Goal: Transaction & Acquisition: Subscribe to service/newsletter

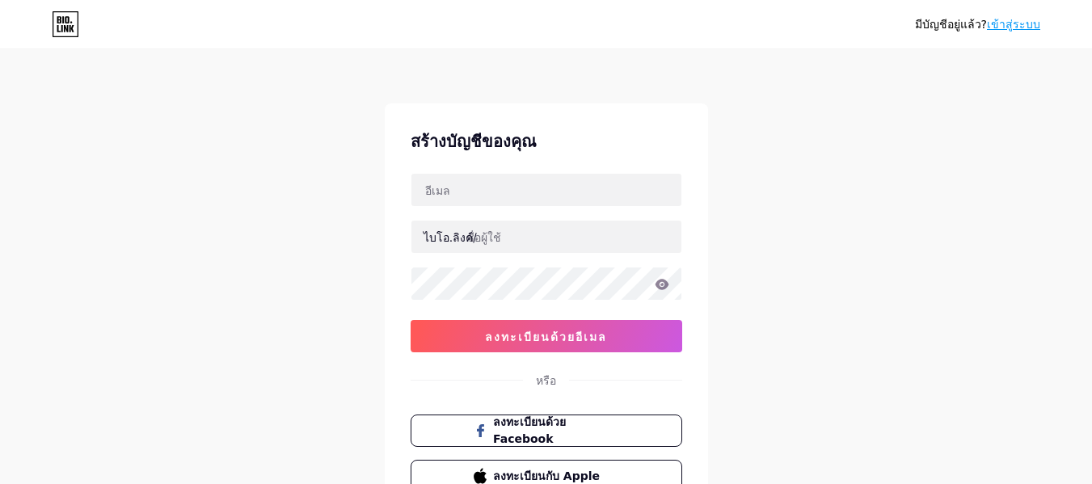
scroll to position [134, 0]
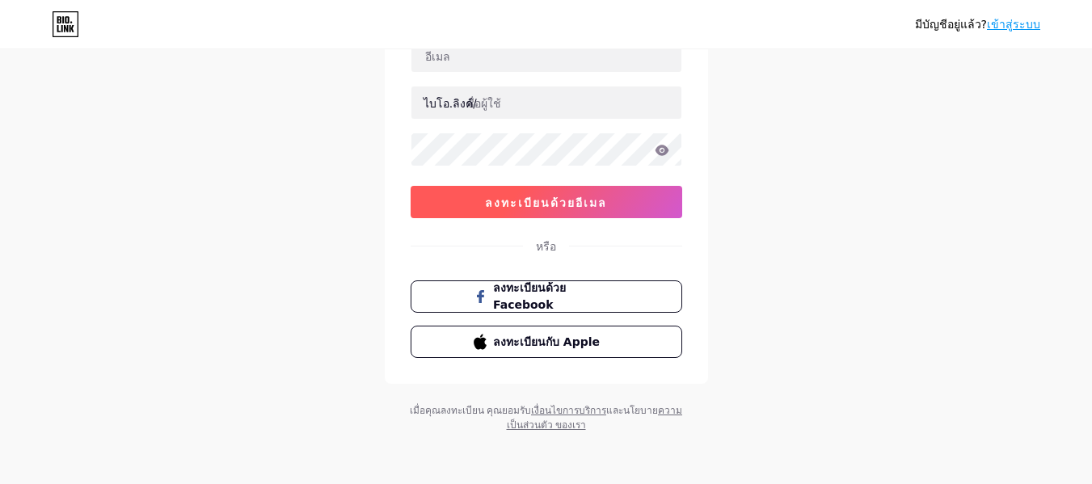
click at [602, 208] on font "ลงทะเบียนด้วยอีเมล" at bounding box center [546, 203] width 122 height 14
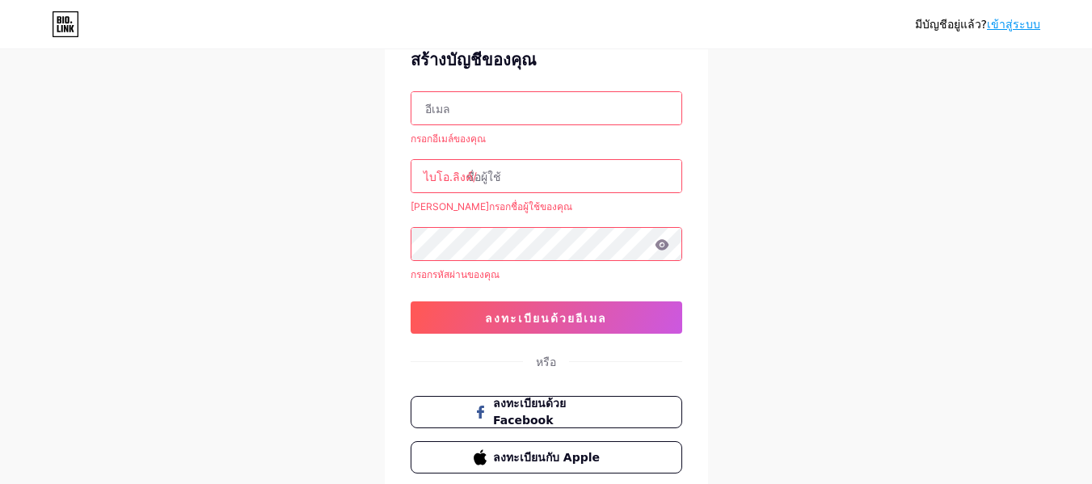
scroll to position [53, 0]
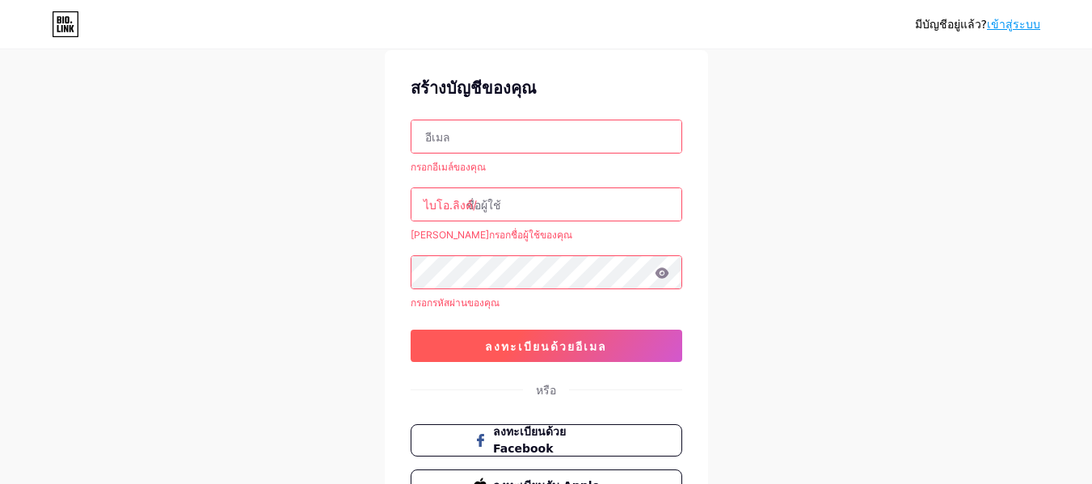
click at [635, 348] on button "ลงทะเบียนด้วยอีเมล" at bounding box center [547, 346] width 272 height 32
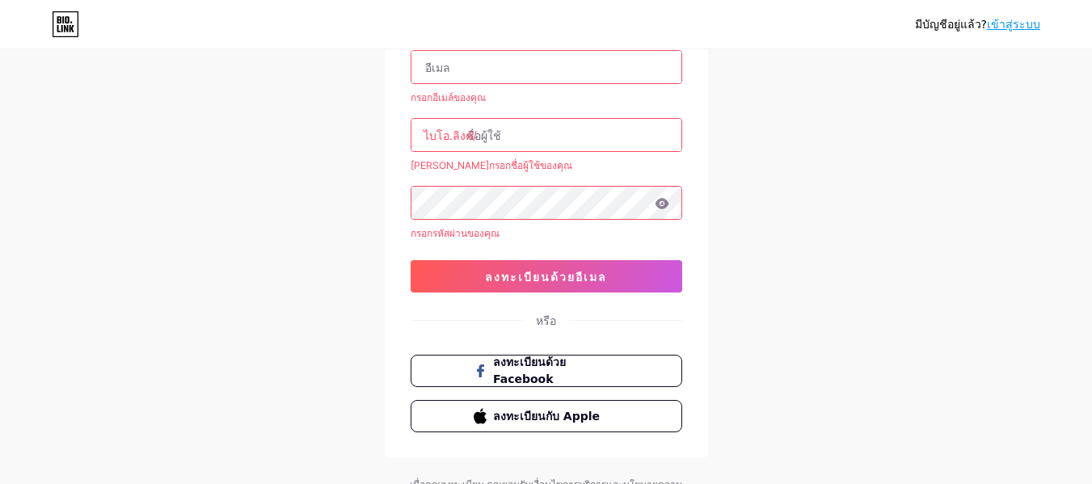
scroll to position [0, 0]
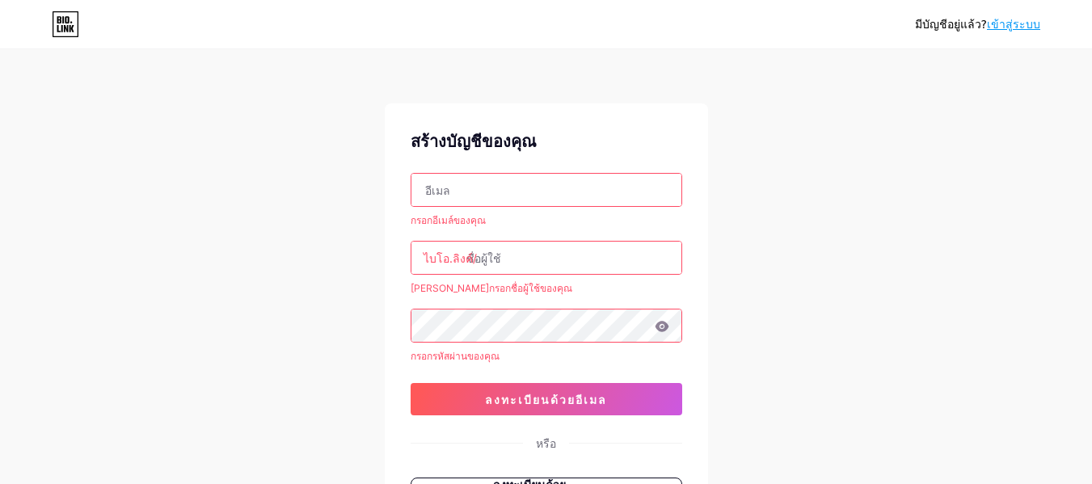
click at [580, 201] on input "text" at bounding box center [546, 190] width 270 height 32
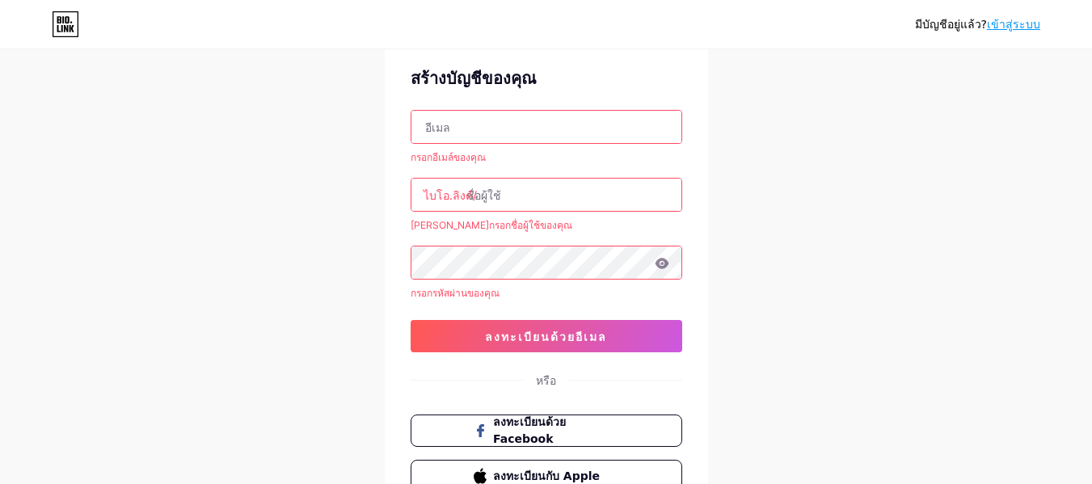
scroll to position [81, 0]
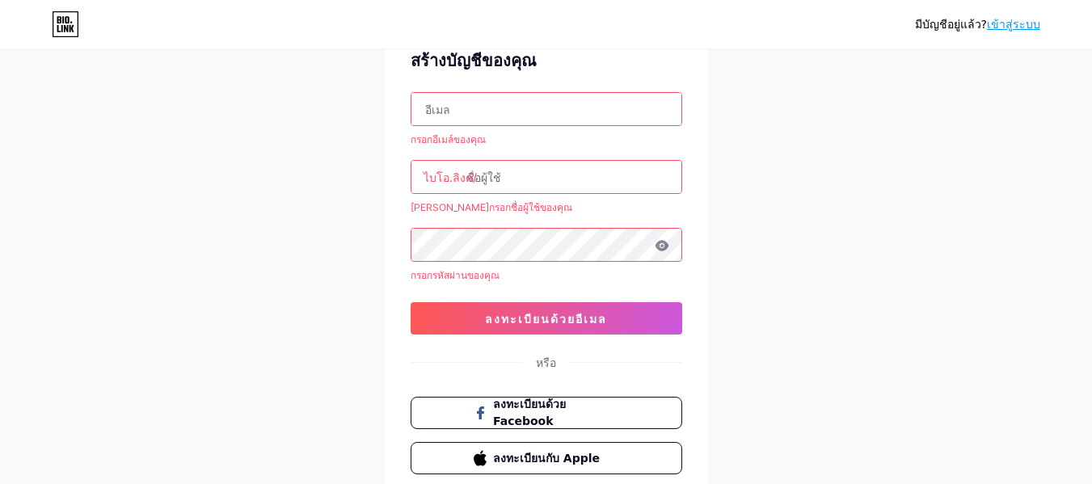
click at [610, 120] on input "text" at bounding box center [546, 109] width 270 height 32
paste input "[EMAIL_ADDRESS][DOMAIN_NAME]"
type input "[EMAIL_ADDRESS][DOMAIN_NAME]"
click at [584, 172] on input "text" at bounding box center [546, 177] width 270 height 32
drag, startPoint x: 602, startPoint y: 176, endPoint x: 467, endPoint y: 175, distance: 135.0
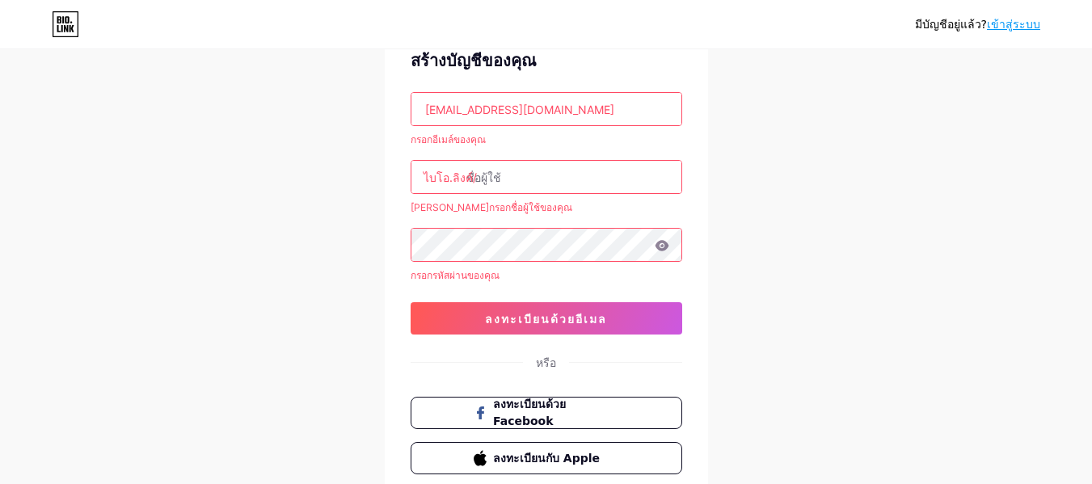
click at [469, 173] on div "ไบโอ.ลิงค์/" at bounding box center [547, 177] width 272 height 34
click at [542, 183] on input "text" at bounding box center [546, 177] width 270 height 32
paste input "[EMAIL_ADDRESS][DOMAIN_NAME]"
drag, startPoint x: 517, startPoint y: 176, endPoint x: 770, endPoint y: 178, distance: 253.8
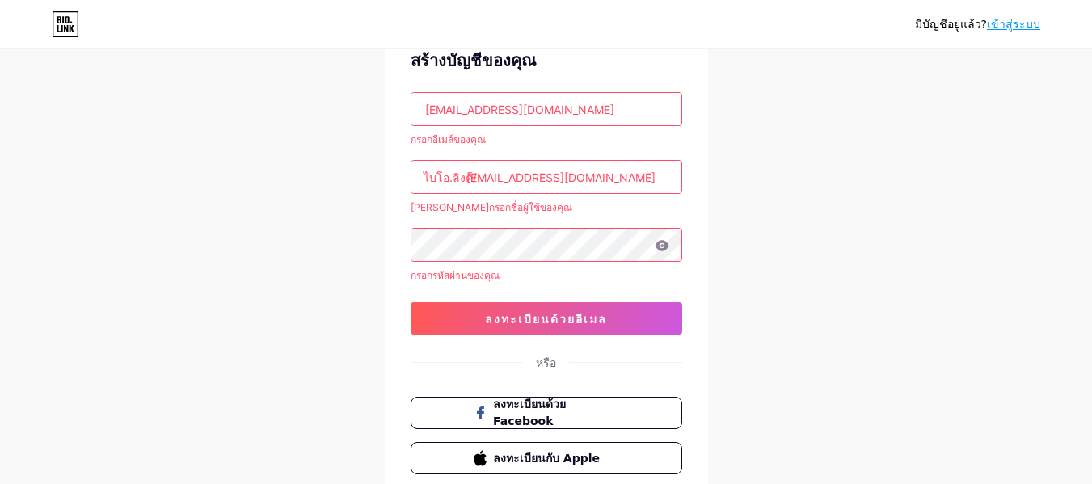
click at [769, 179] on div "มีบัญชีอยู่แล้ว? เข้าสู่ระบบ สร้างบัญชีของคุณ [EMAIL_ADDRESS][DOMAIN_NAME] กรอก…" at bounding box center [546, 259] width 1092 height 681
click at [501, 175] on input "nookerex" at bounding box center [546, 177] width 270 height 32
type input "nookerex"
drag, startPoint x: 559, startPoint y: 159, endPoint x: 559, endPoint y: 169, distance: 9.7
click at [559, 167] on div "[EMAIL_ADDRESS][DOMAIN_NAME] กรอกอีเมล์ของคุณ ไบโอ.ลิงค์/ nookerex [PERSON_NAME…" at bounding box center [547, 213] width 272 height 243
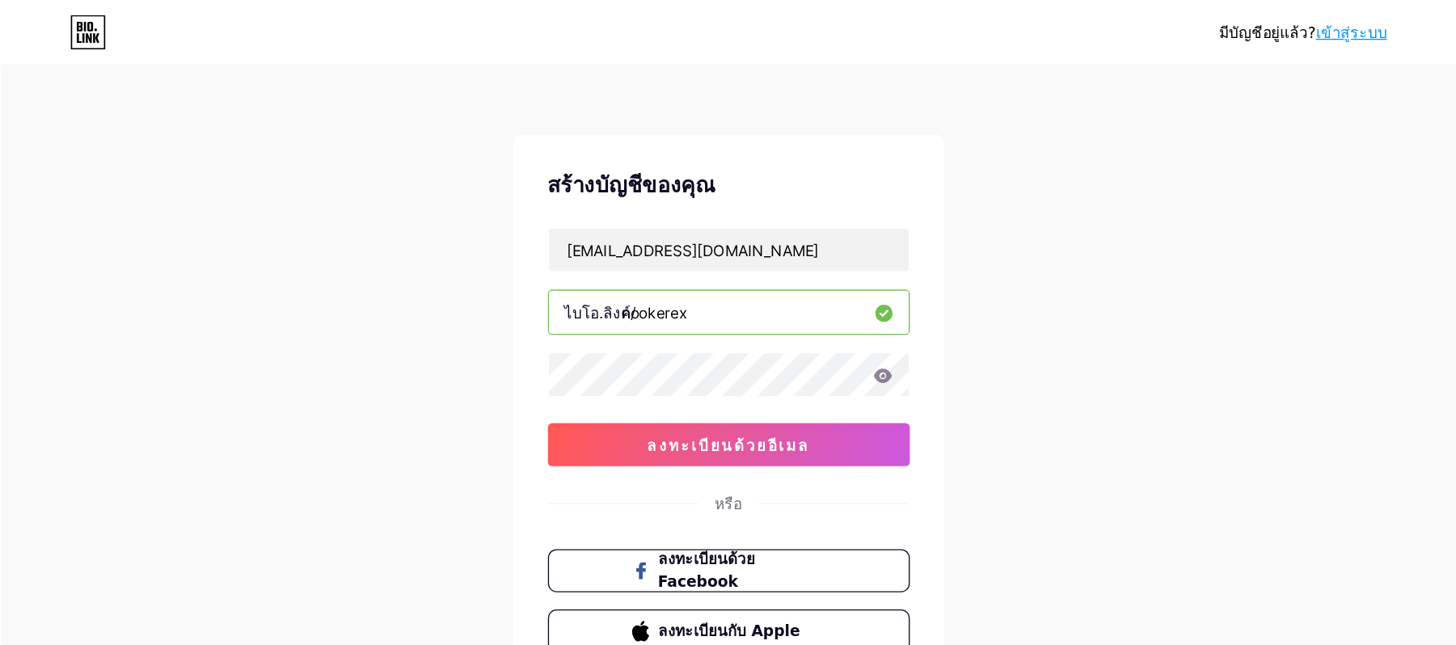
scroll to position [0, 0]
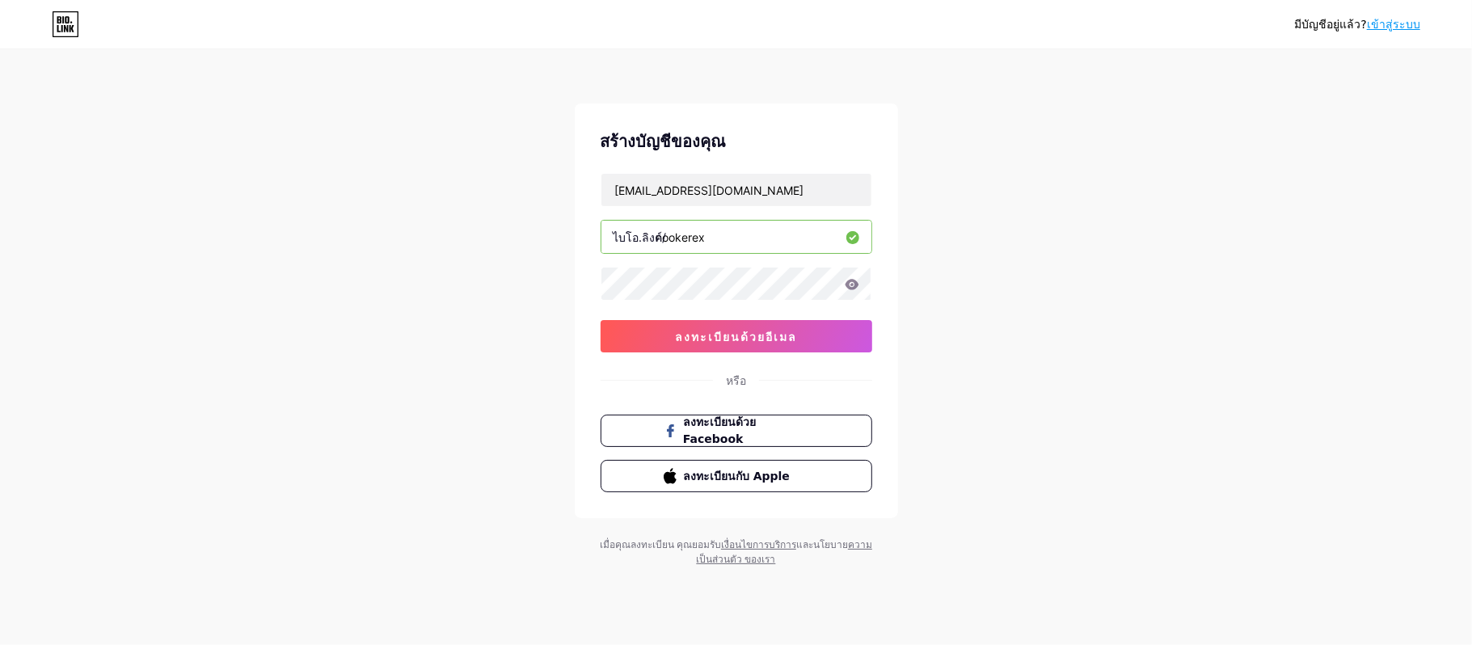
drag, startPoint x: 1103, startPoint y: 5, endPoint x: 1082, endPoint y: 351, distance: 346.7
click at [1082, 351] on div "มีบัญชีอยู่แล้ว? เข้าสู่ระบบ สร้างบัญชีของคุณ [EMAIL_ADDRESS][DOMAIN_NAME] ไบโอ…" at bounding box center [736, 309] width 1472 height 618
click at [749, 239] on input "nookerex" at bounding box center [736, 237] width 270 height 32
drag, startPoint x: 774, startPoint y: 243, endPoint x: 451, endPoint y: 222, distance: 323.2
click at [469, 224] on div "มีบัญชีอยู่แล้ว? เข้าสู่ระบบ สร้างบัญชีของคุณ [EMAIL_ADDRESS][DOMAIN_NAME] ไบโอ…" at bounding box center [736, 309] width 1472 height 618
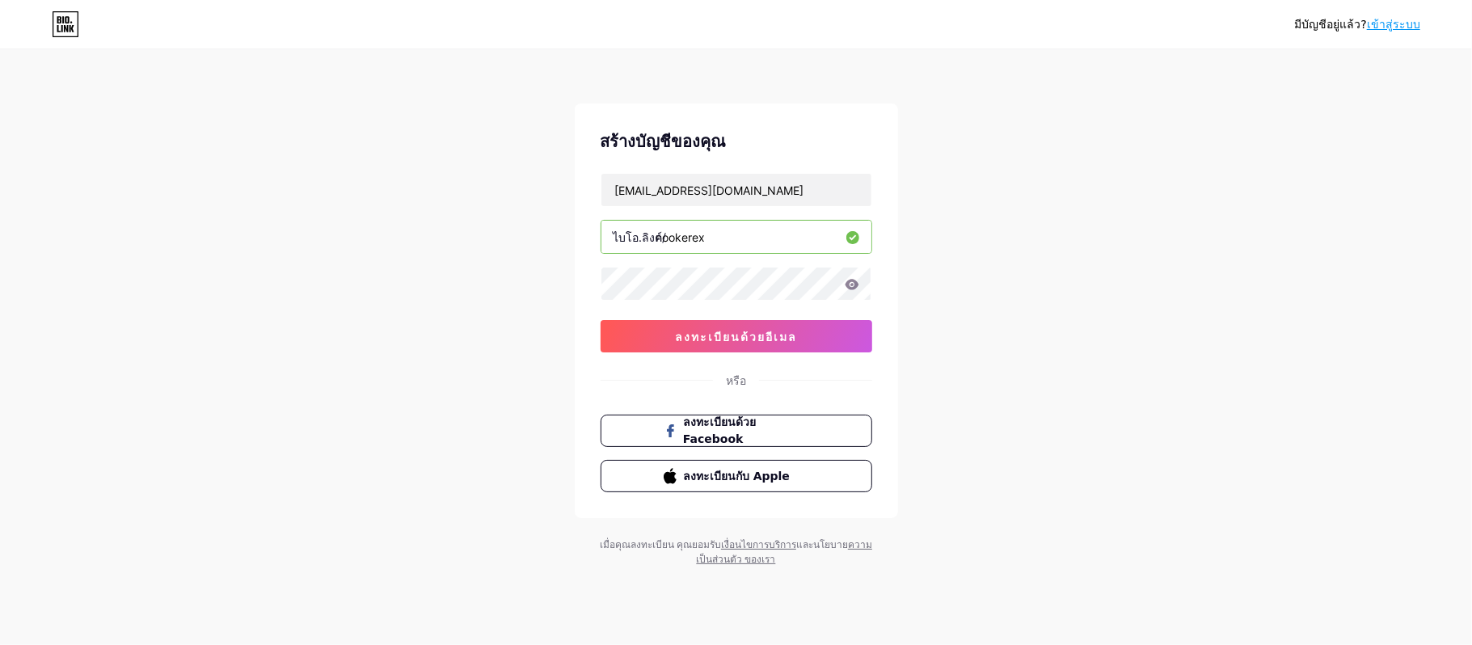
click at [999, 318] on div "มีบัญชีอยู่แล้ว? เข้าสู่ระบบ สร้างบัญชีของคุณ [EMAIL_ADDRESS][DOMAIN_NAME] ไบโอ…" at bounding box center [736, 309] width 1472 height 618
click at [765, 250] on input "nookerex" at bounding box center [736, 237] width 270 height 32
drag, startPoint x: 1263, startPoint y: 322, endPoint x: 1242, endPoint y: 308, distance: 25.1
click at [1091, 322] on div "มีบัญชีอยู่แล้ว? เข้าสู่ระบบ สร้างบัญชีของคุณ [EMAIL_ADDRESS][DOMAIN_NAME] ไบโอ…" at bounding box center [736, 309] width 1472 height 618
click at [745, 240] on input "nooker" at bounding box center [736, 237] width 270 height 32
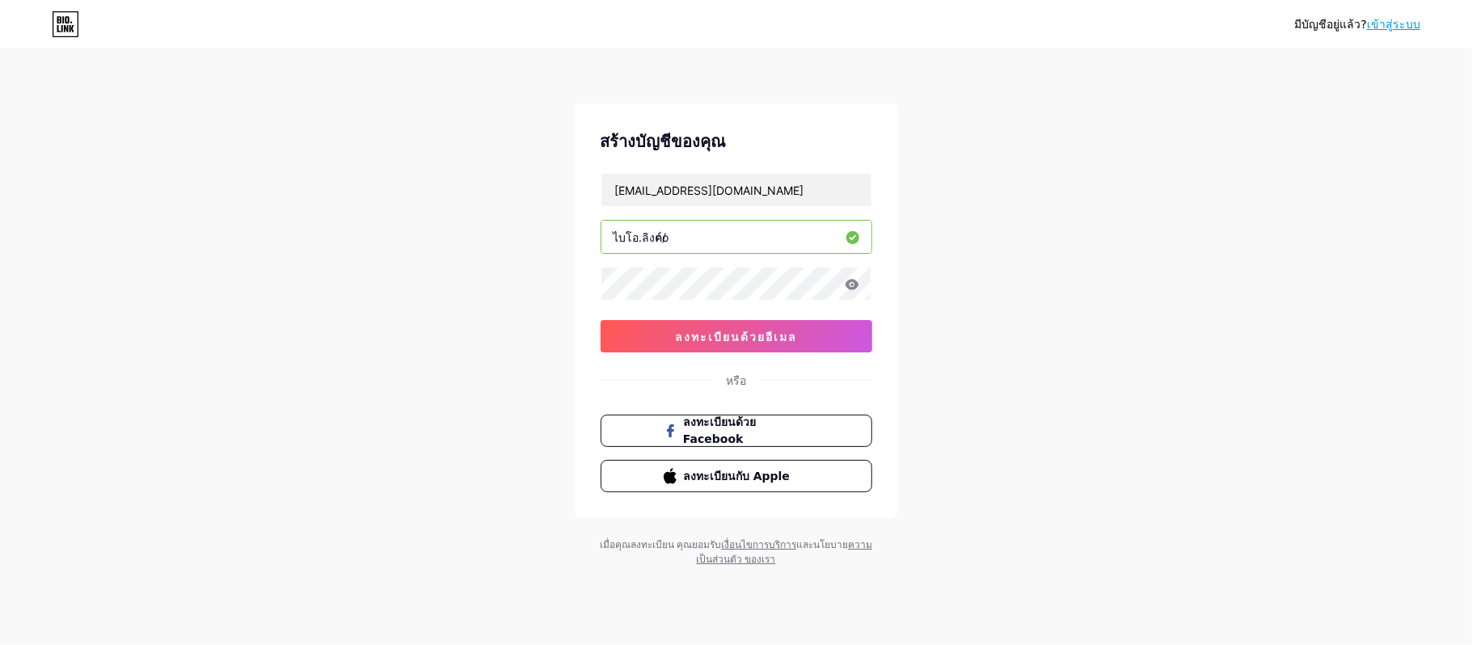
type input "n"
type input "ษ"
type input "nooke_ex"
click at [1055, 373] on div "มีบัญชีอยู่แล้ว? เข้าสู่ระบบ สร้างบัญชีของคุณ [EMAIL_ADDRESS][DOMAIN_NAME] ไบโอ…" at bounding box center [736, 309] width 1472 height 618
click at [849, 283] on icon at bounding box center [852, 284] width 14 height 11
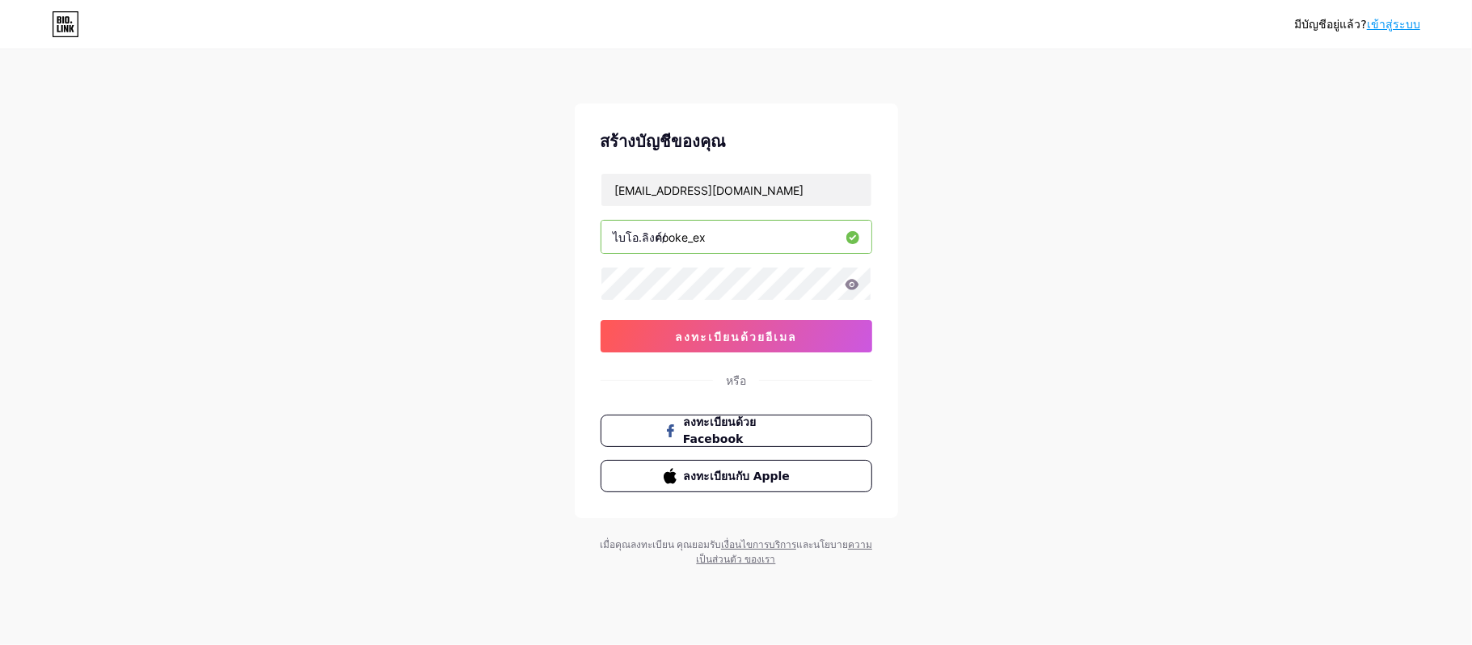
click at [854, 288] on icon at bounding box center [852, 284] width 14 height 11
click at [854, 282] on icon at bounding box center [852, 284] width 14 height 11
click at [834, 340] on button "ลงทะเบียนด้วยอีเมล" at bounding box center [737, 336] width 272 height 32
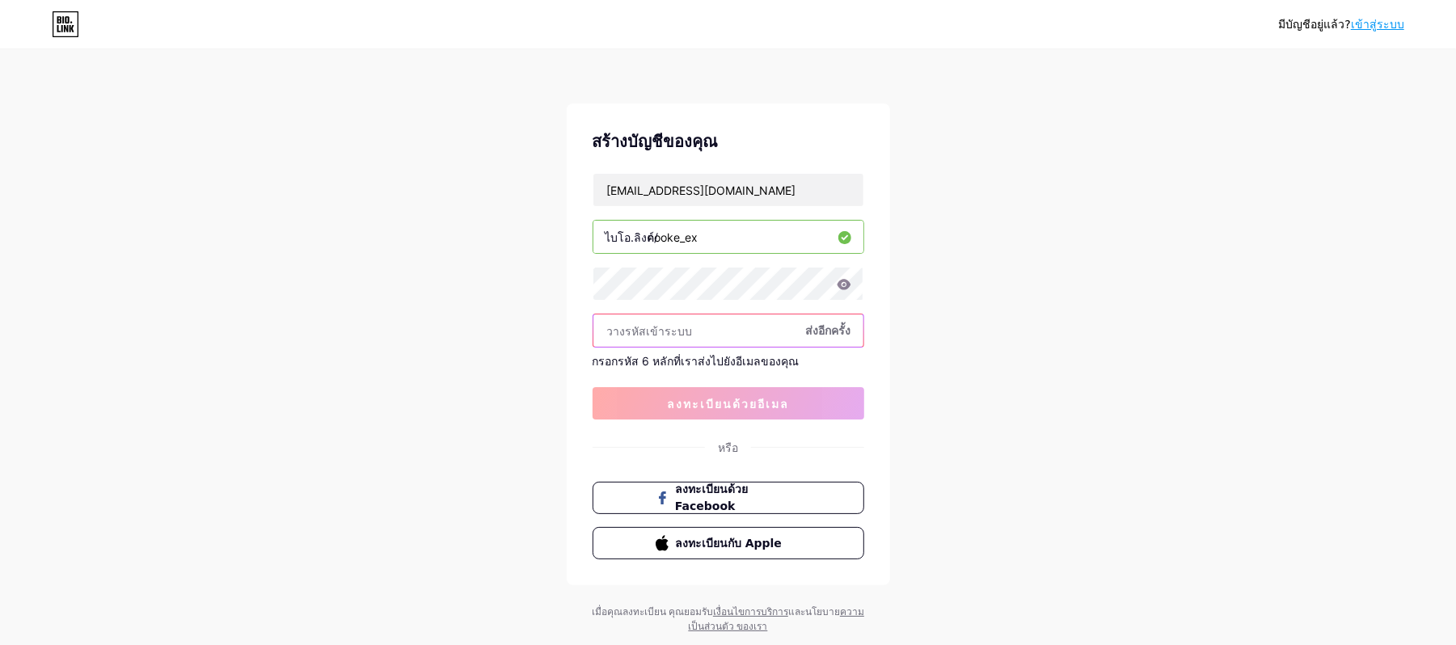
paste input "144367"
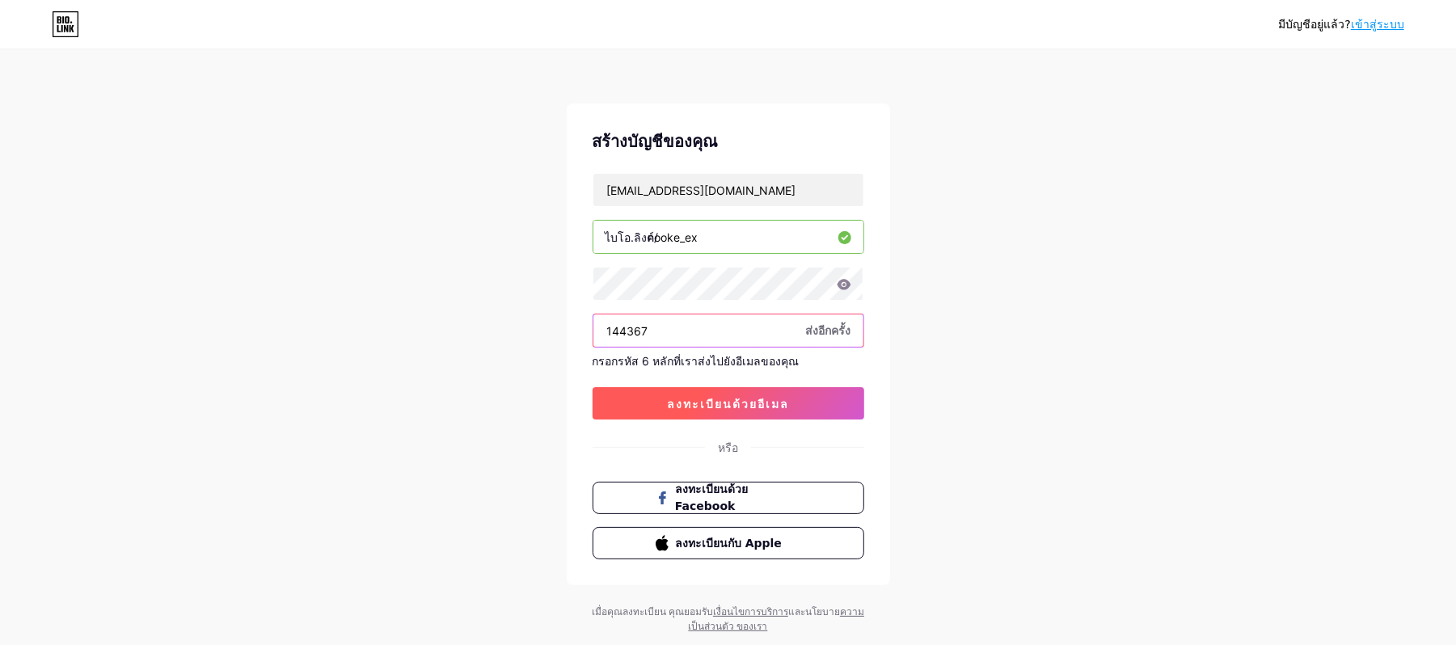
type input "144367"
click at [768, 415] on button "ลงทะเบียนด้วยอีเมล" at bounding box center [729, 403] width 272 height 32
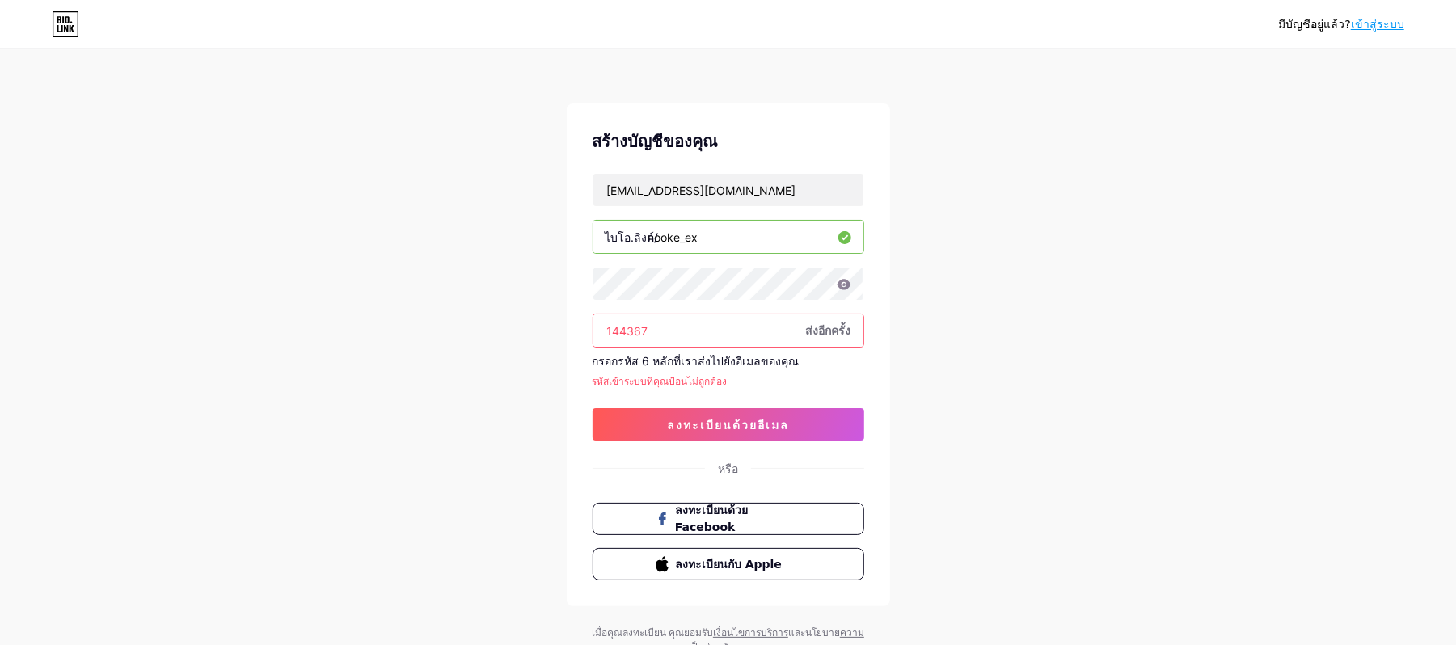
click at [831, 321] on input "144367" at bounding box center [728, 330] width 270 height 32
click at [835, 331] on font "ส่งอีกครั้ง" at bounding box center [828, 330] width 45 height 14
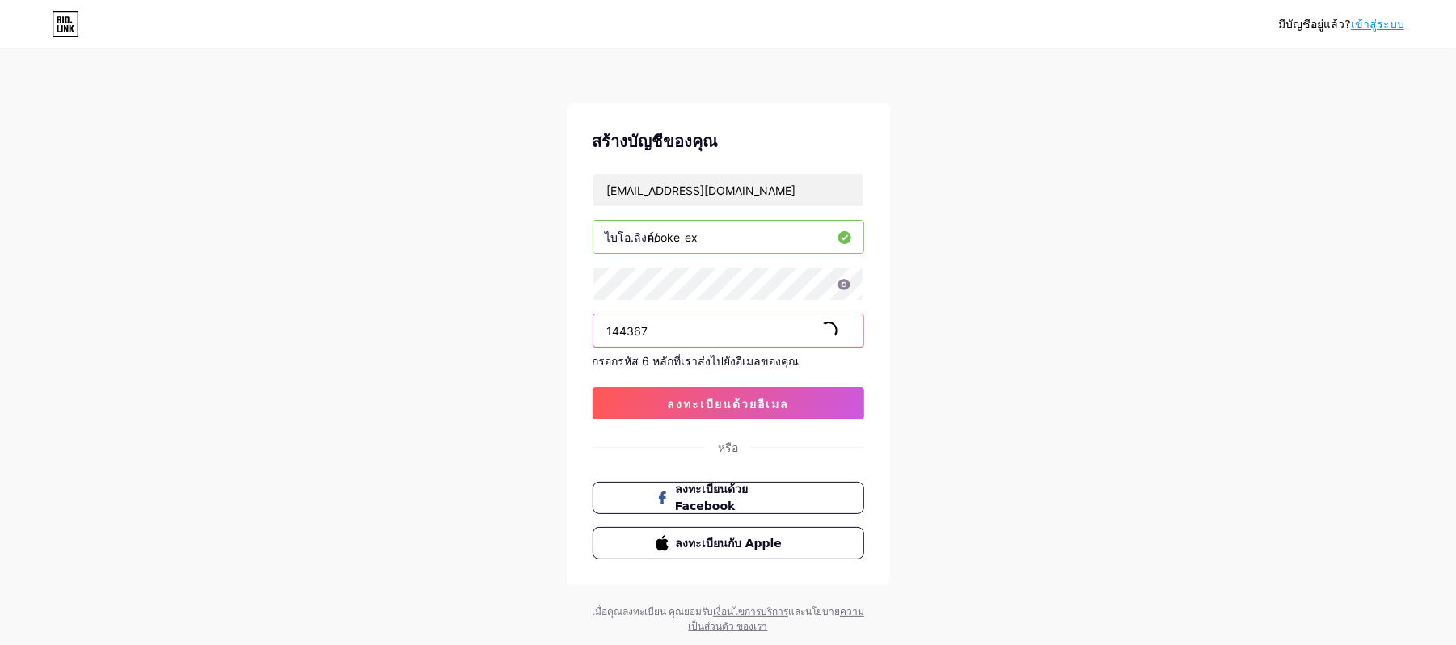
drag, startPoint x: 689, startPoint y: 325, endPoint x: 440, endPoint y: 307, distance: 249.6
click at [561, 311] on div "มีบัญชีอยู่แล้ว? เข้าสู่ระบบ สร้างบัญชีของคุณ [EMAIL_ADDRESS][DOMAIN_NAME] ไบโอ…" at bounding box center [728, 343] width 1456 height 686
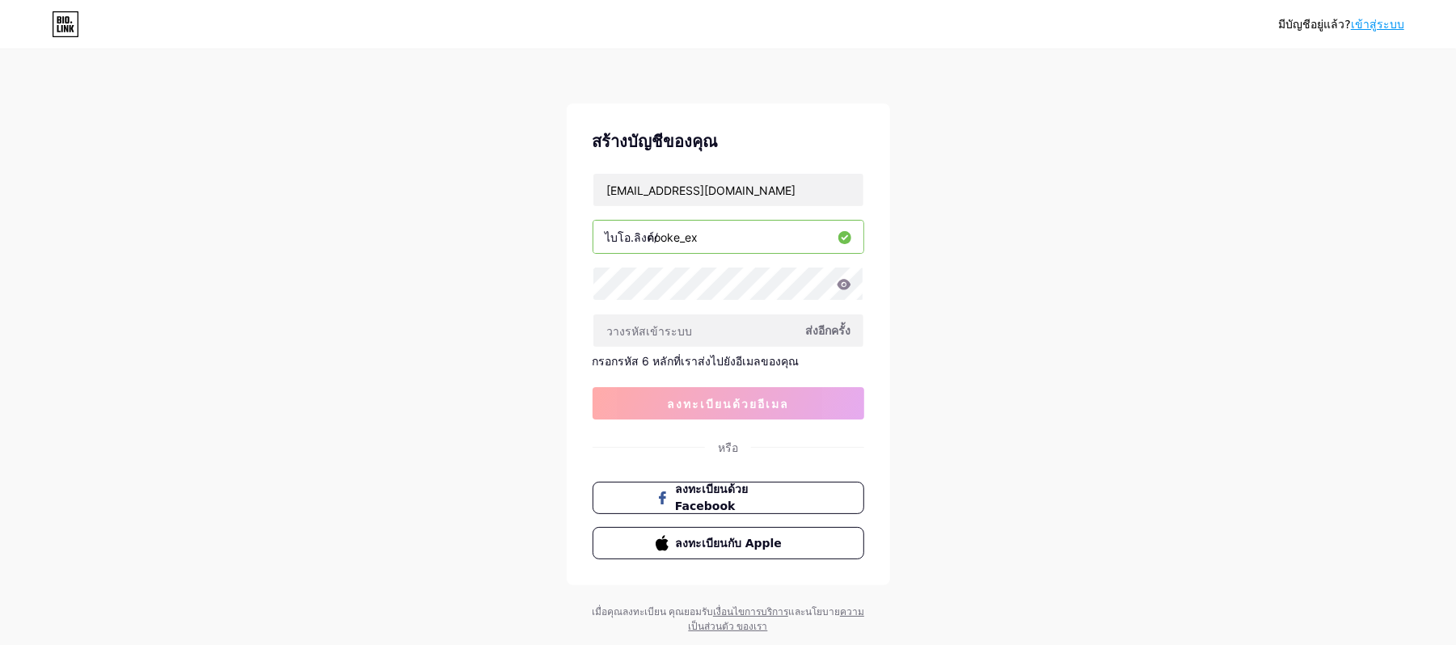
click at [1082, 401] on div "มีบัญชีอยู่แล้ว? เข้าสู่ระบบ สร้างบัญชีของคุณ [EMAIL_ADDRESS][DOMAIN_NAME] ไบโอ…" at bounding box center [728, 343] width 1456 height 686
paste input "792761"
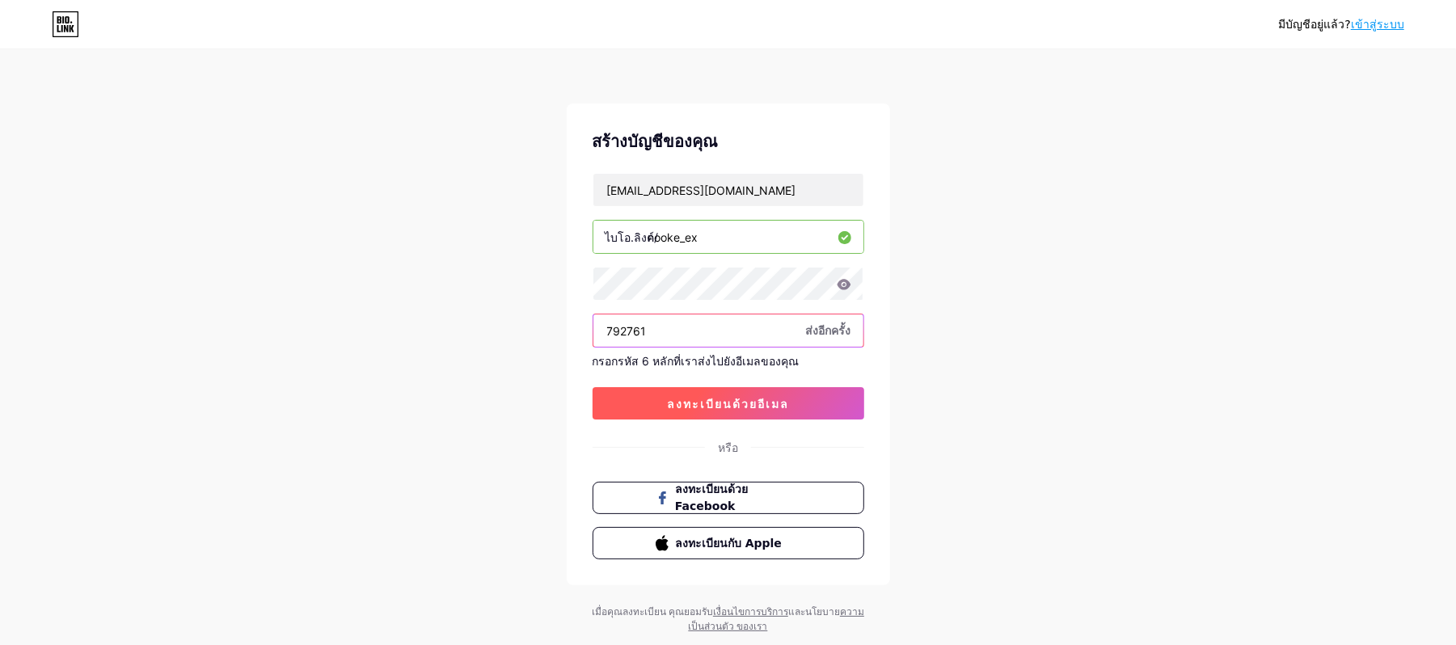
type input "792761"
drag, startPoint x: 750, startPoint y: 390, endPoint x: 758, endPoint y: 391, distance: 8.2
click at [753, 390] on button "ลงทะเบียนด้วยอีเมล" at bounding box center [729, 403] width 272 height 32
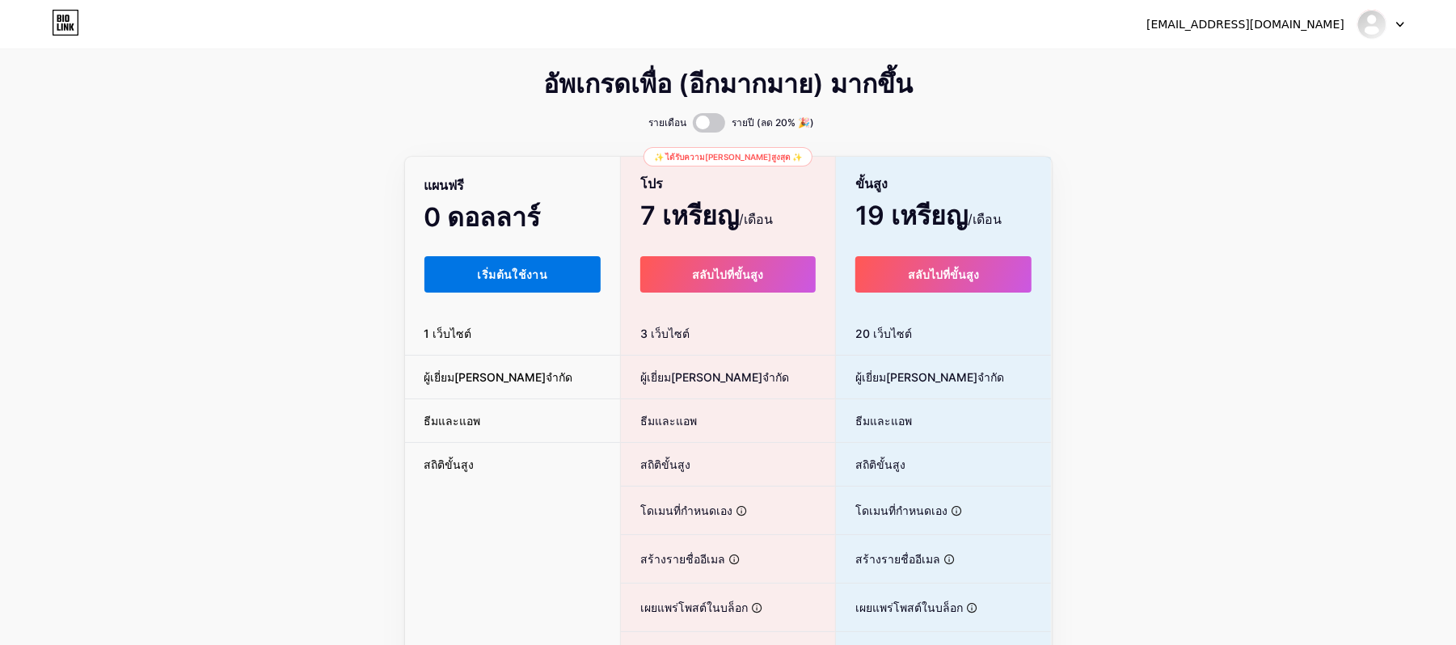
click at [508, 273] on font "เริ่มต้นใช้งาน" at bounding box center [513, 275] width 70 height 14
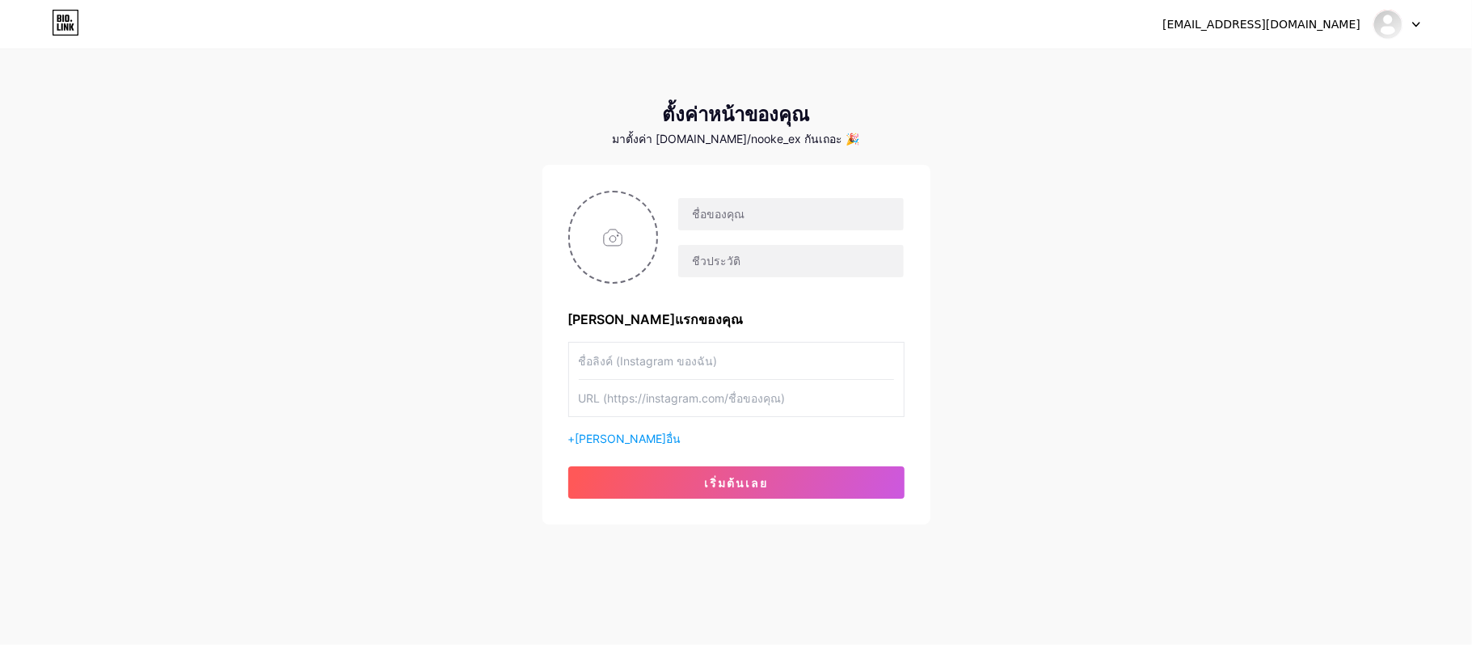
click at [822, 365] on input "text" at bounding box center [736, 361] width 315 height 36
drag, startPoint x: 762, startPoint y: 354, endPoint x: 719, endPoint y: 259, distance: 104.2
click at [716, 259] on input "text" at bounding box center [790, 261] width 225 height 32
click at [724, 380] on input "text" at bounding box center [736, 398] width 315 height 36
click at [613, 449] on div "[PERSON_NAME]แรกของคุณ + [PERSON_NAME]อื่น เริ่มต้นเลย" at bounding box center [736, 345] width 336 height 308
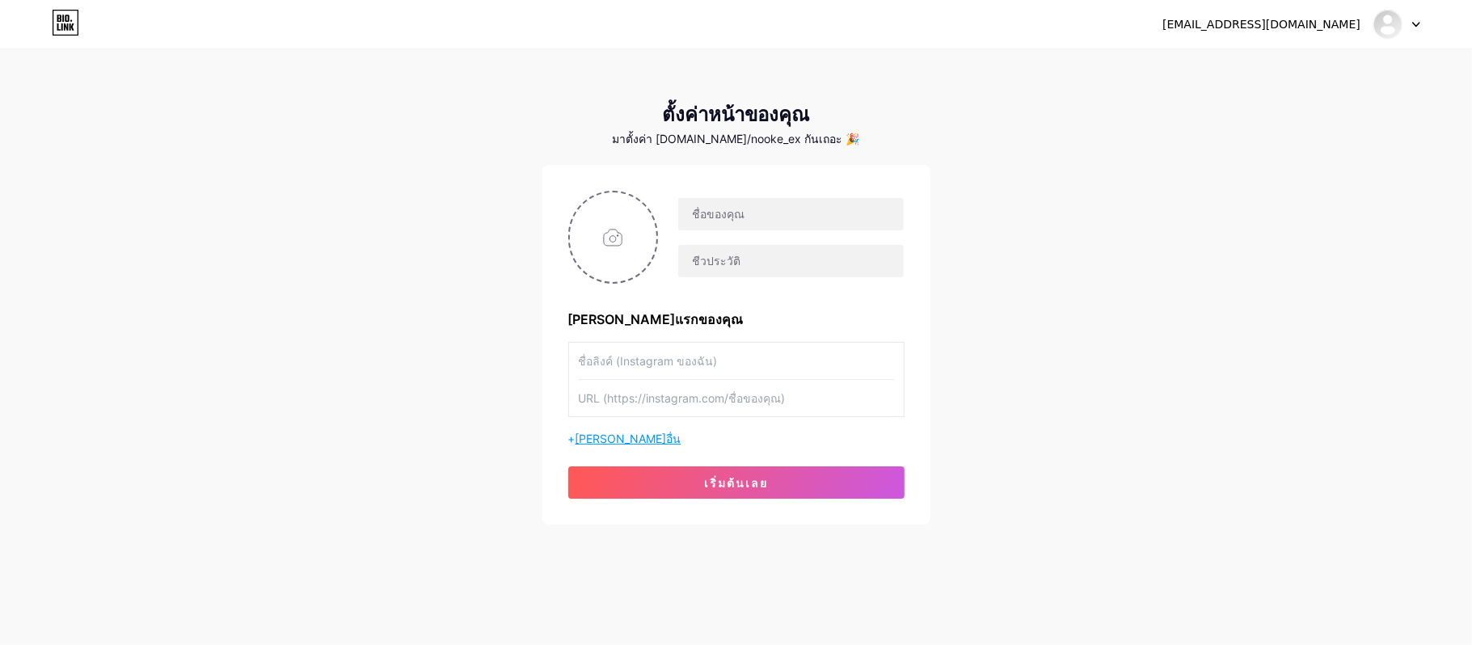
click at [613, 440] on font "[PERSON_NAME]อื่น" at bounding box center [629, 439] width 106 height 14
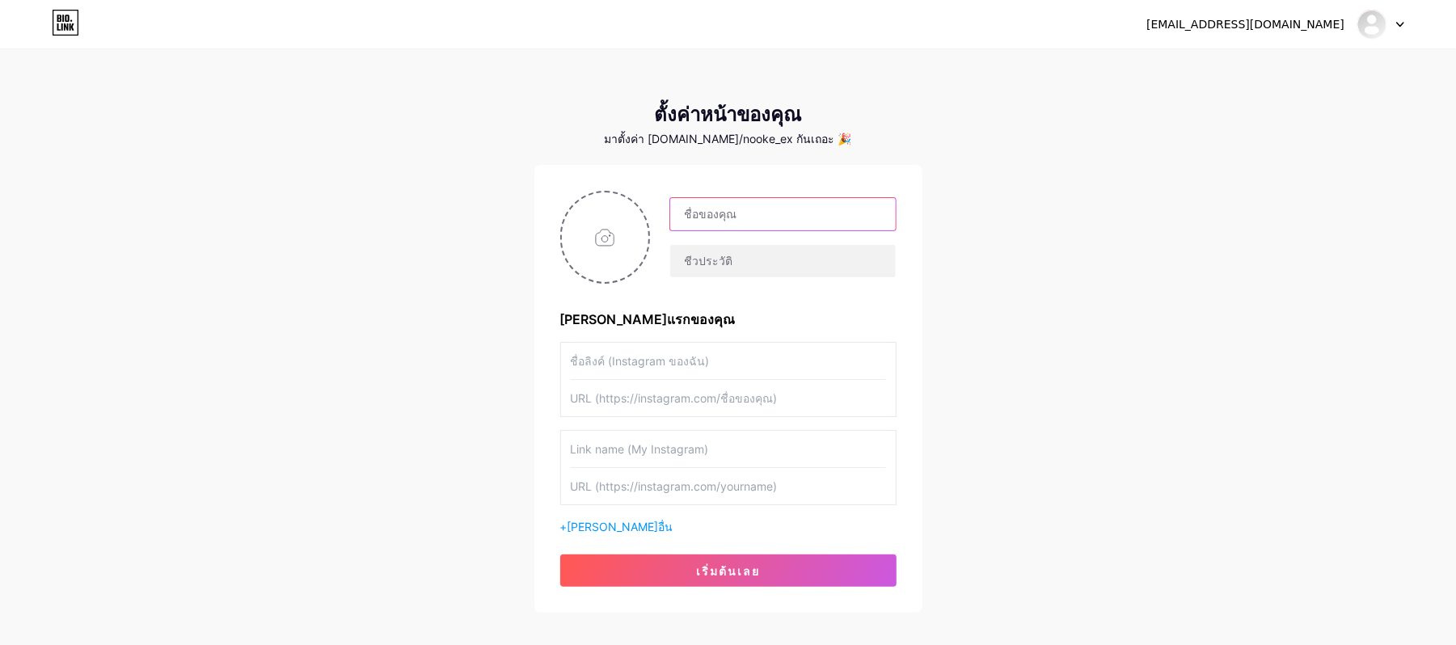
click at [786, 221] on input "text" at bounding box center [782, 214] width 225 height 32
paste input "792761"
type input "792761"
drag, startPoint x: 760, startPoint y: 223, endPoint x: 500, endPoint y: 201, distance: 261.2
click at [500, 201] on div "[EMAIL_ADDRESS][DOMAIN_NAME] แดชบอร์ด ออกจากระบบ ตั้งค่าหน้าของคุณ มาตั้งค่า [D…" at bounding box center [728, 332] width 1456 height 665
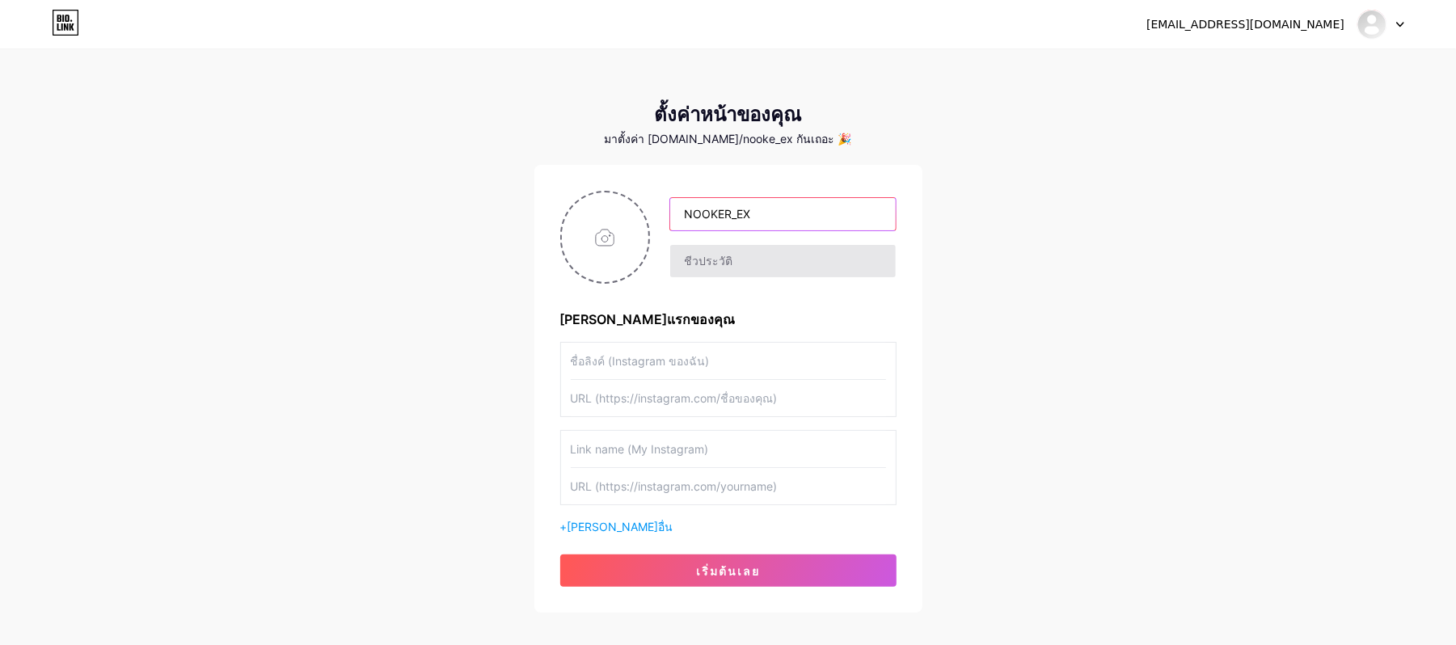
type input "NOOKER_EX"
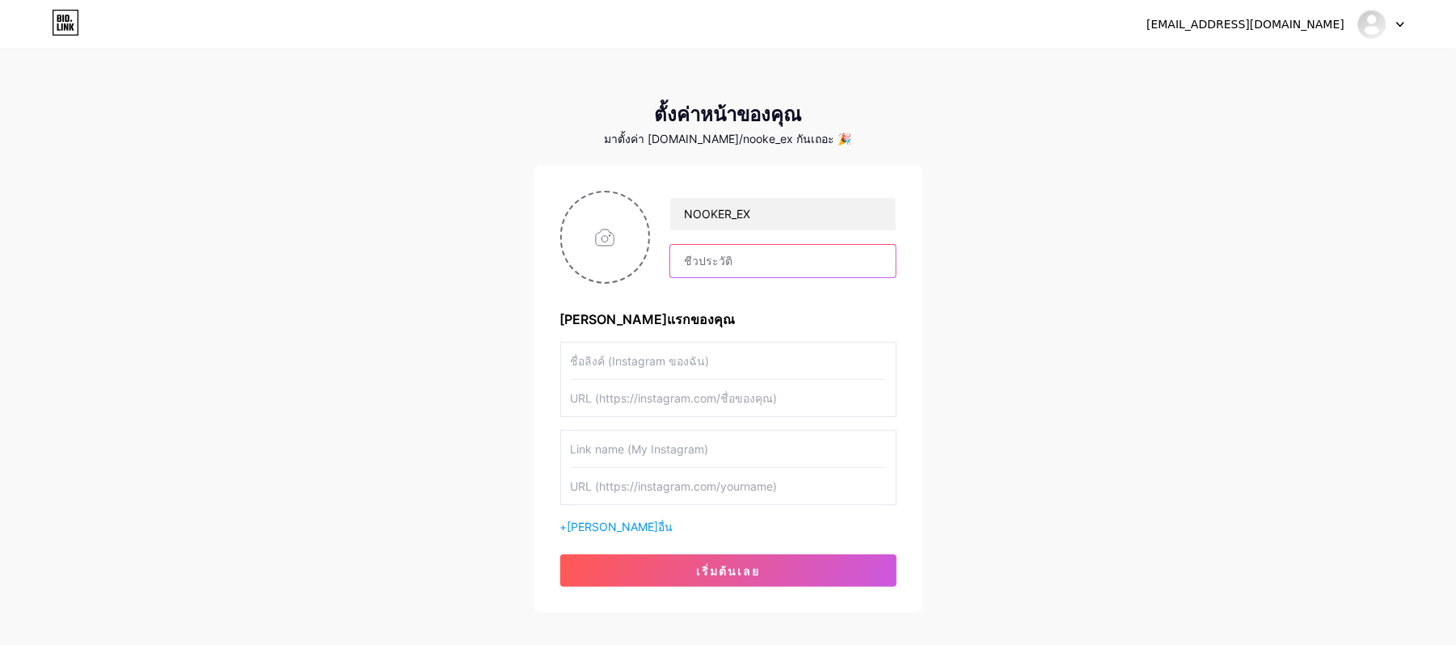
click at [719, 256] on input "text" at bounding box center [782, 261] width 225 height 32
drag, startPoint x: 889, startPoint y: 222, endPoint x: 867, endPoint y: 223, distance: 21.9
click at [889, 222] on input "NOOKER_EX" at bounding box center [782, 214] width 225 height 32
drag, startPoint x: 692, startPoint y: 243, endPoint x: 709, endPoint y: 263, distance: 26.4
click at [692, 243] on div "NOOKER_EX" at bounding box center [773, 237] width 246 height 81
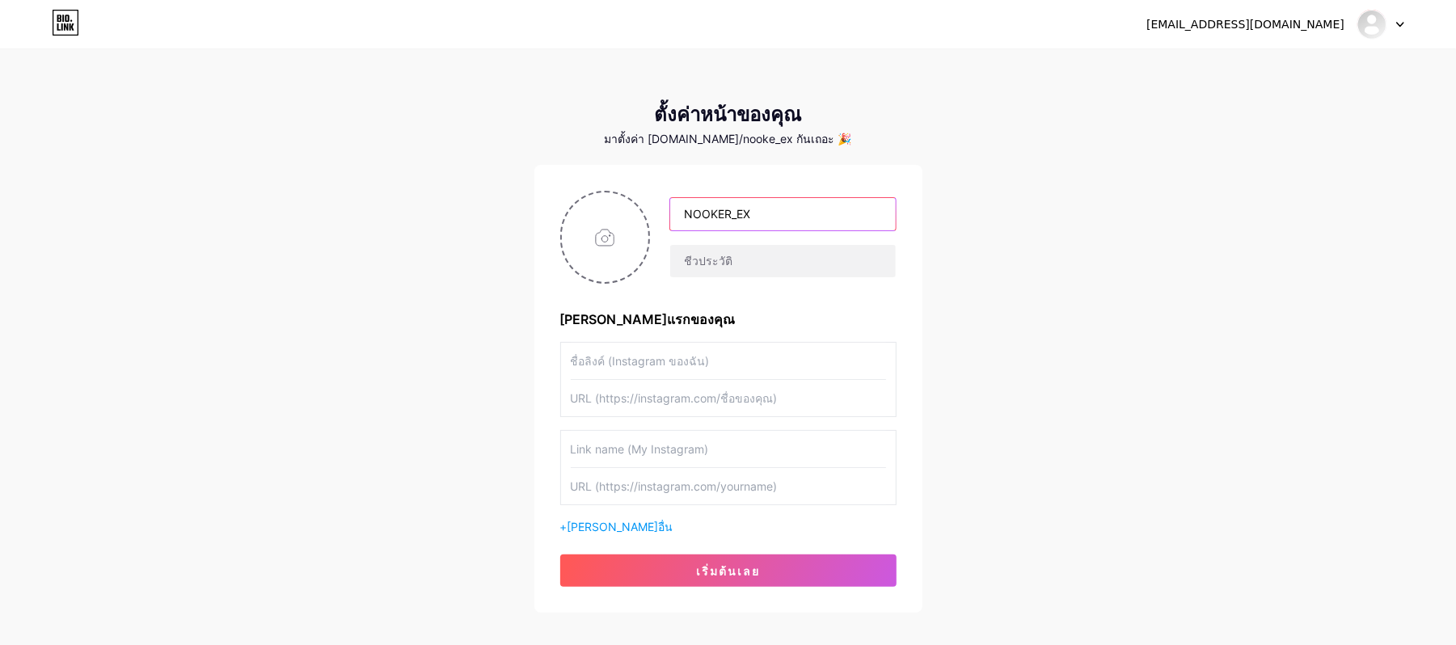
click at [787, 230] on input "NOOKER_EX" at bounding box center [782, 214] width 225 height 32
click at [710, 263] on input "text" at bounding box center [782, 261] width 225 height 32
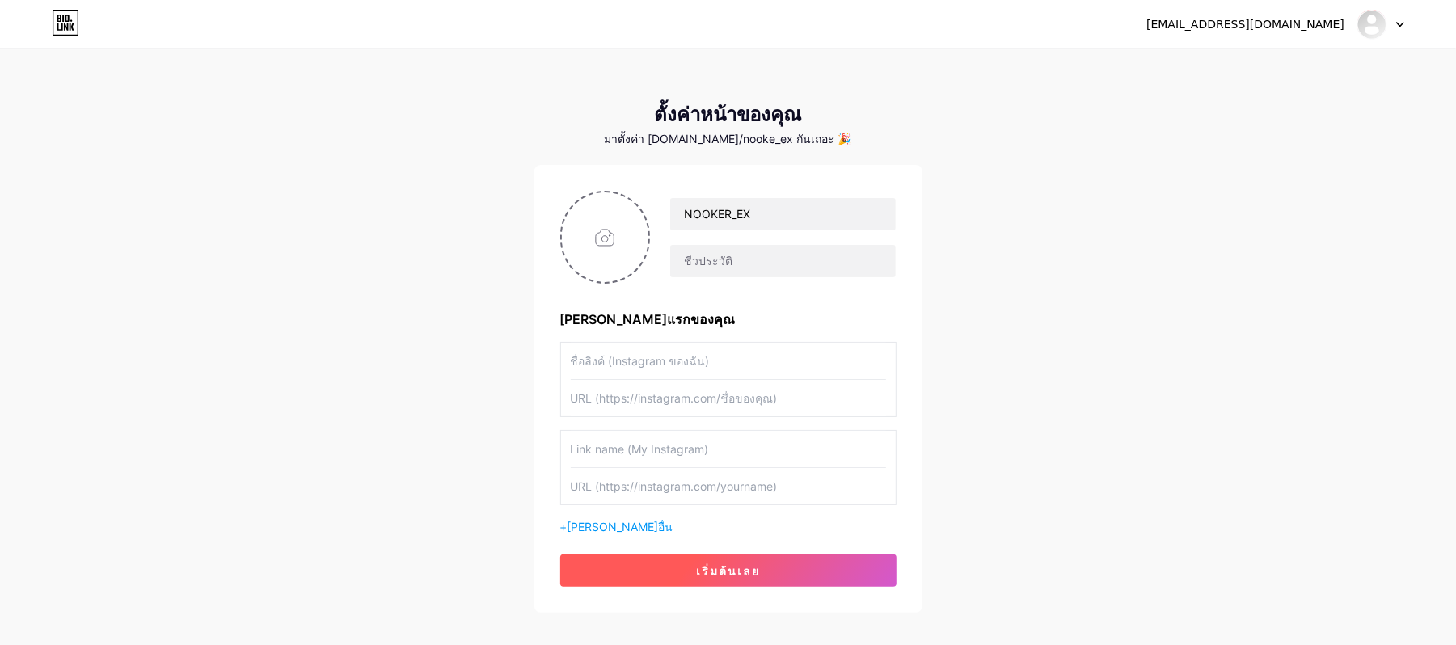
click at [836, 483] on button "เริ่มต้นเลย" at bounding box center [728, 571] width 336 height 32
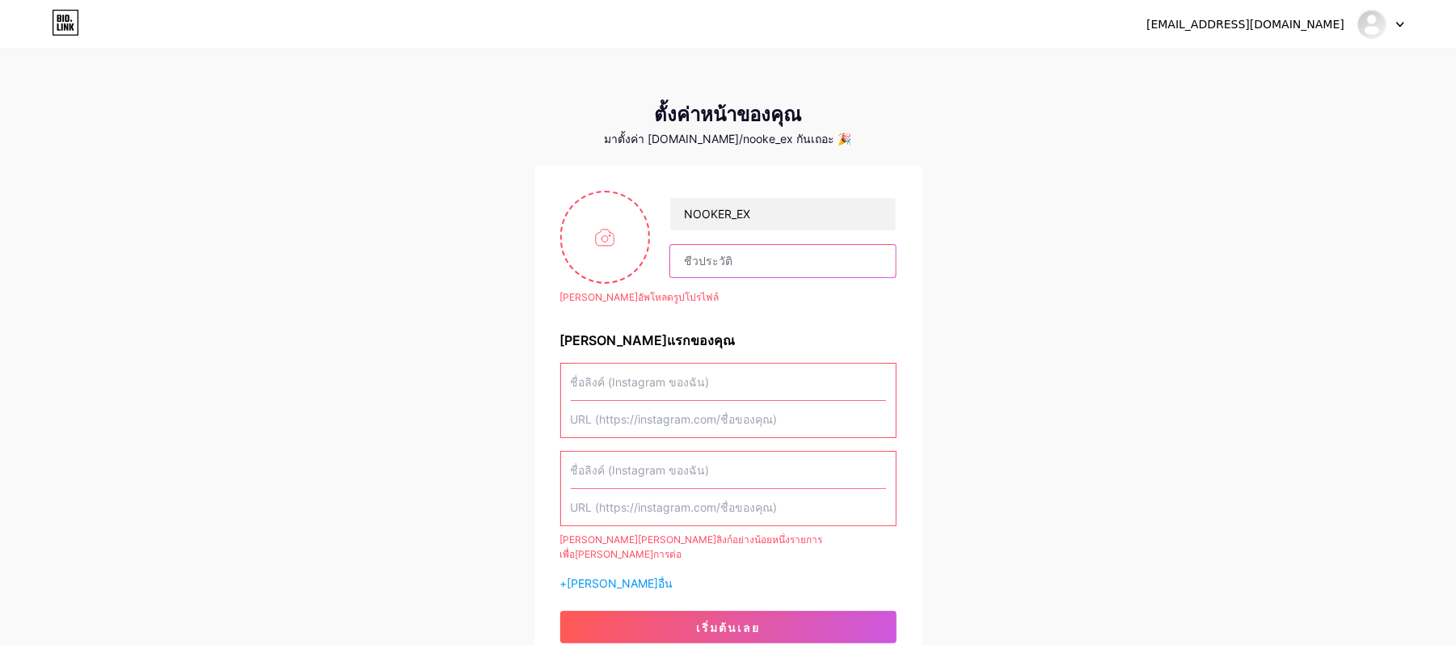
click at [792, 260] on input "text" at bounding box center [782, 261] width 225 height 32
drag, startPoint x: 1054, startPoint y: 185, endPoint x: 1014, endPoint y: 276, distance: 99.9
click at [1035, 221] on div "[EMAIL_ADDRESS][DOMAIN_NAME] แดชบอร์ด ออกจากระบบ ตั้งค่าหน้าของคุณ มาตั้งค่า [D…" at bounding box center [728, 360] width 1456 height 721
click at [621, 230] on input "file" at bounding box center [605, 237] width 87 height 90
click at [744, 409] on input "text" at bounding box center [728, 419] width 315 height 36
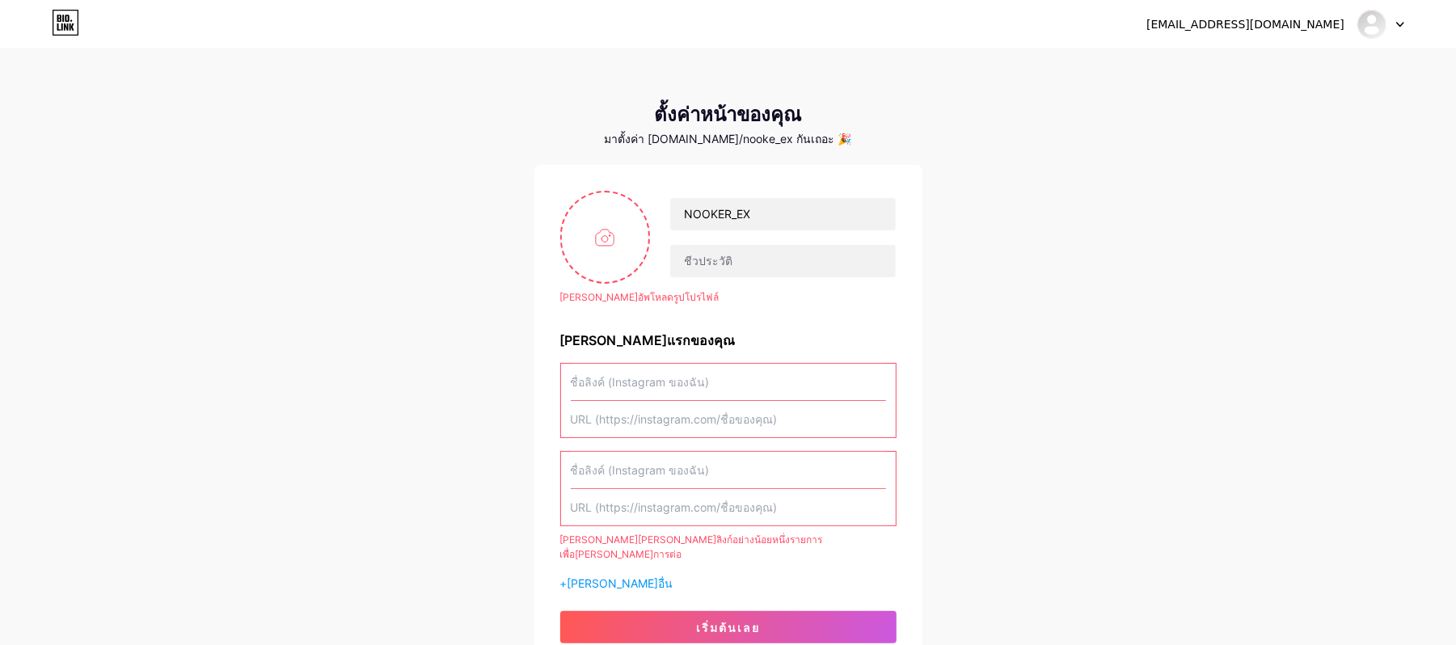
click at [757, 386] on input "text" at bounding box center [728, 382] width 315 height 36
click at [767, 483] on input "text" at bounding box center [728, 470] width 315 height 36
